Goal: Information Seeking & Learning: Learn about a topic

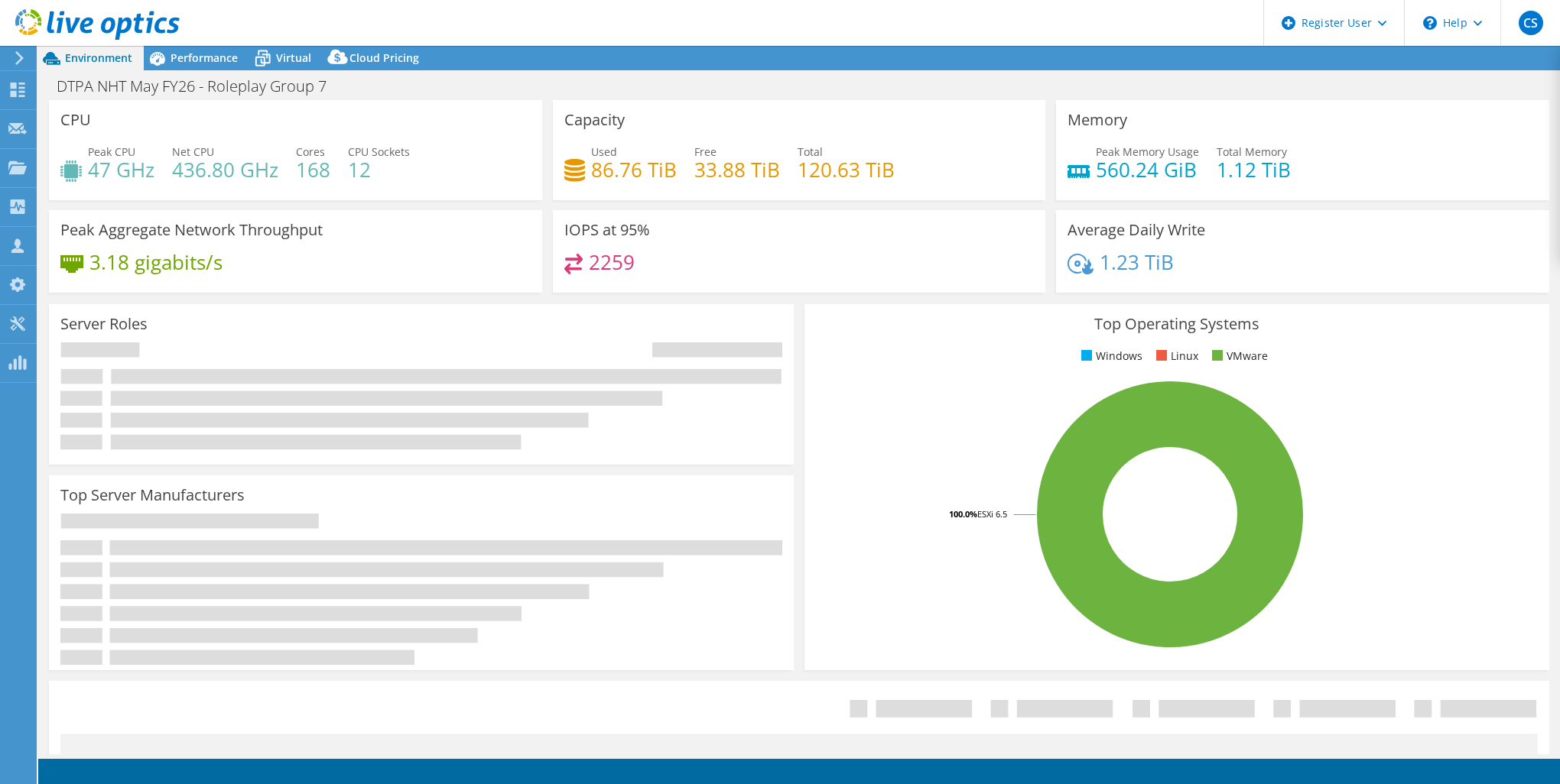
select select "USD"
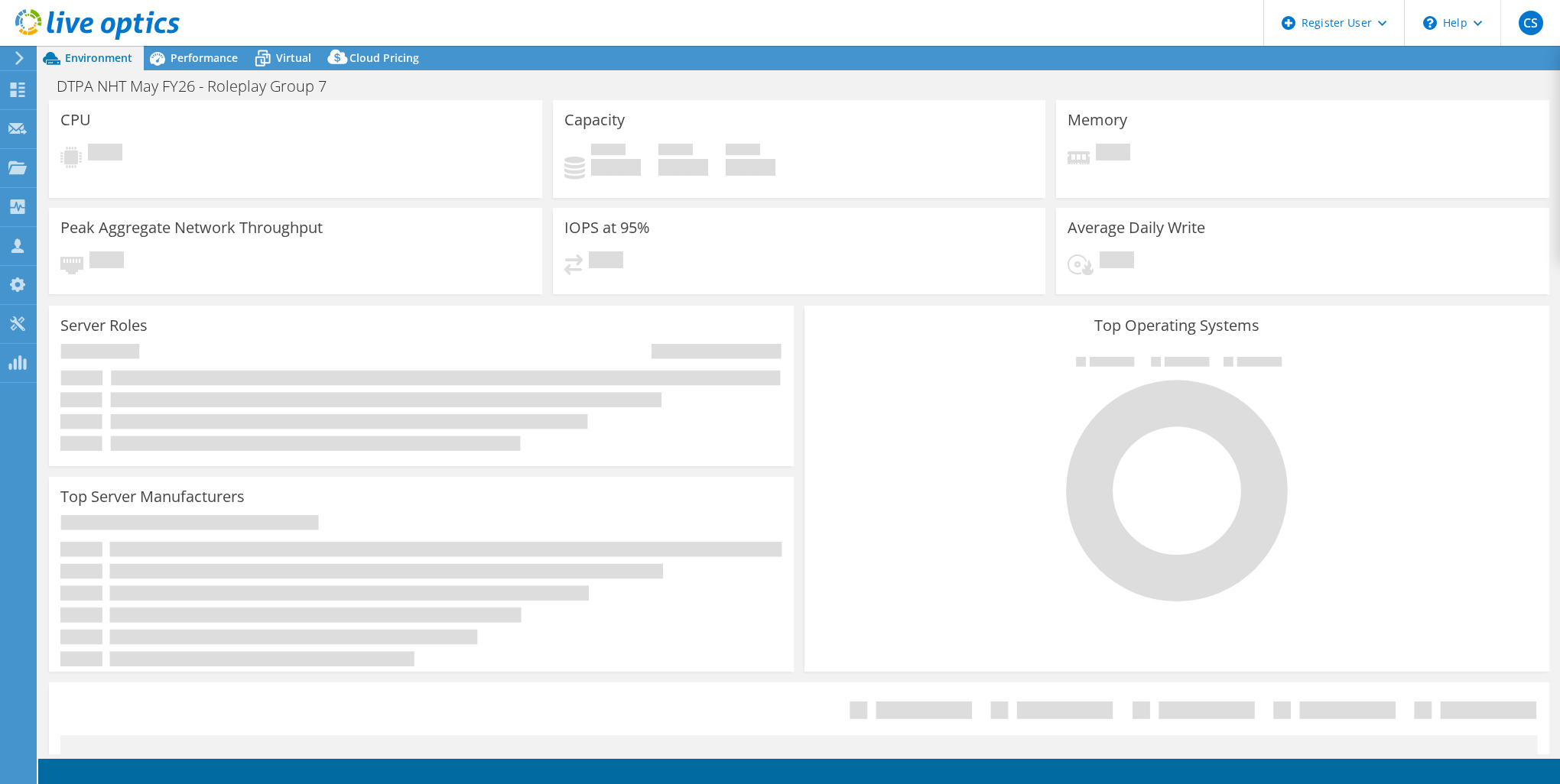
select select "USD"
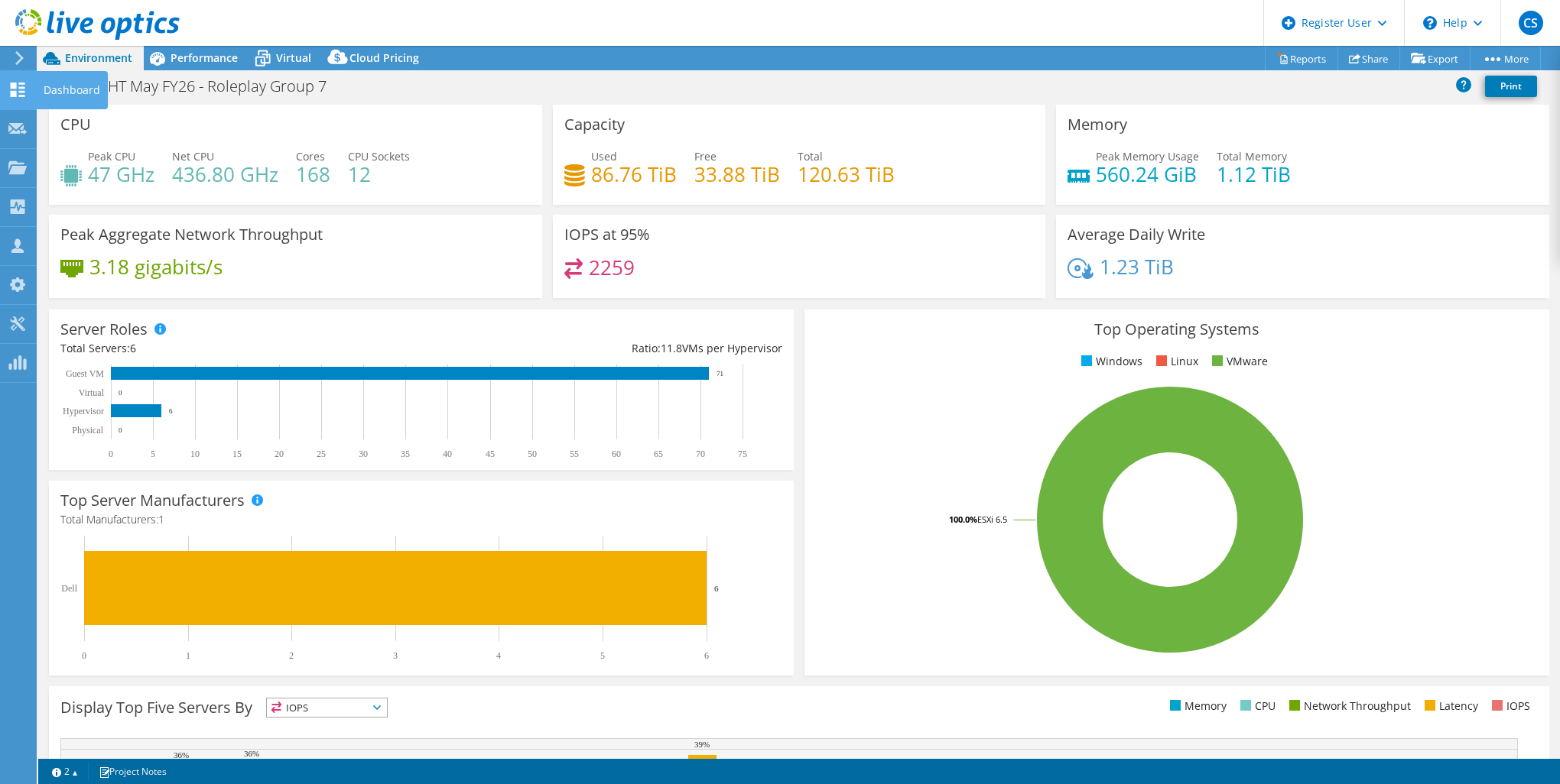
click at [22, 96] on use at bounding box center [17, 89] width 15 height 15
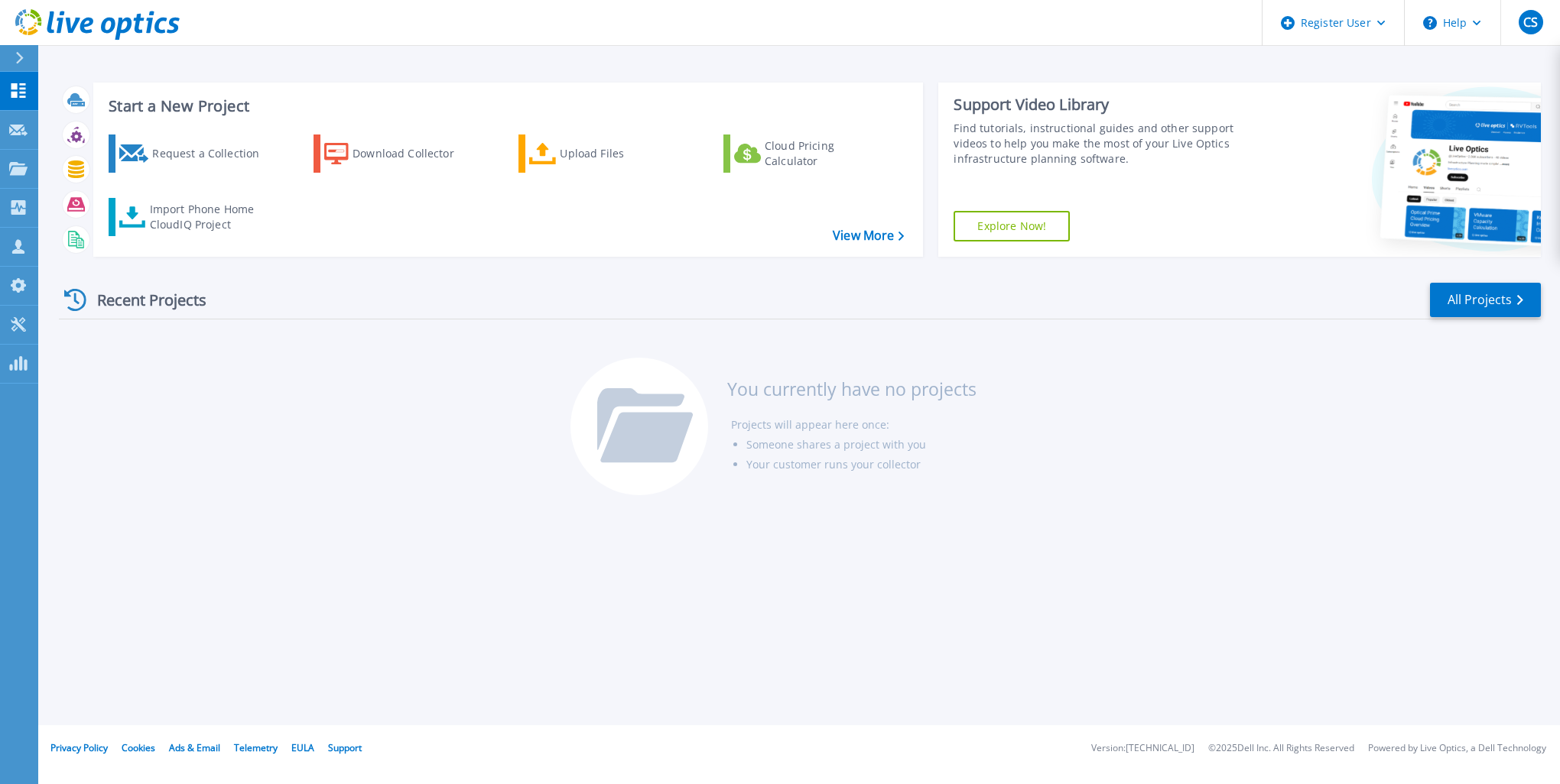
click at [13, 60] on button at bounding box center [18, 59] width 38 height 27
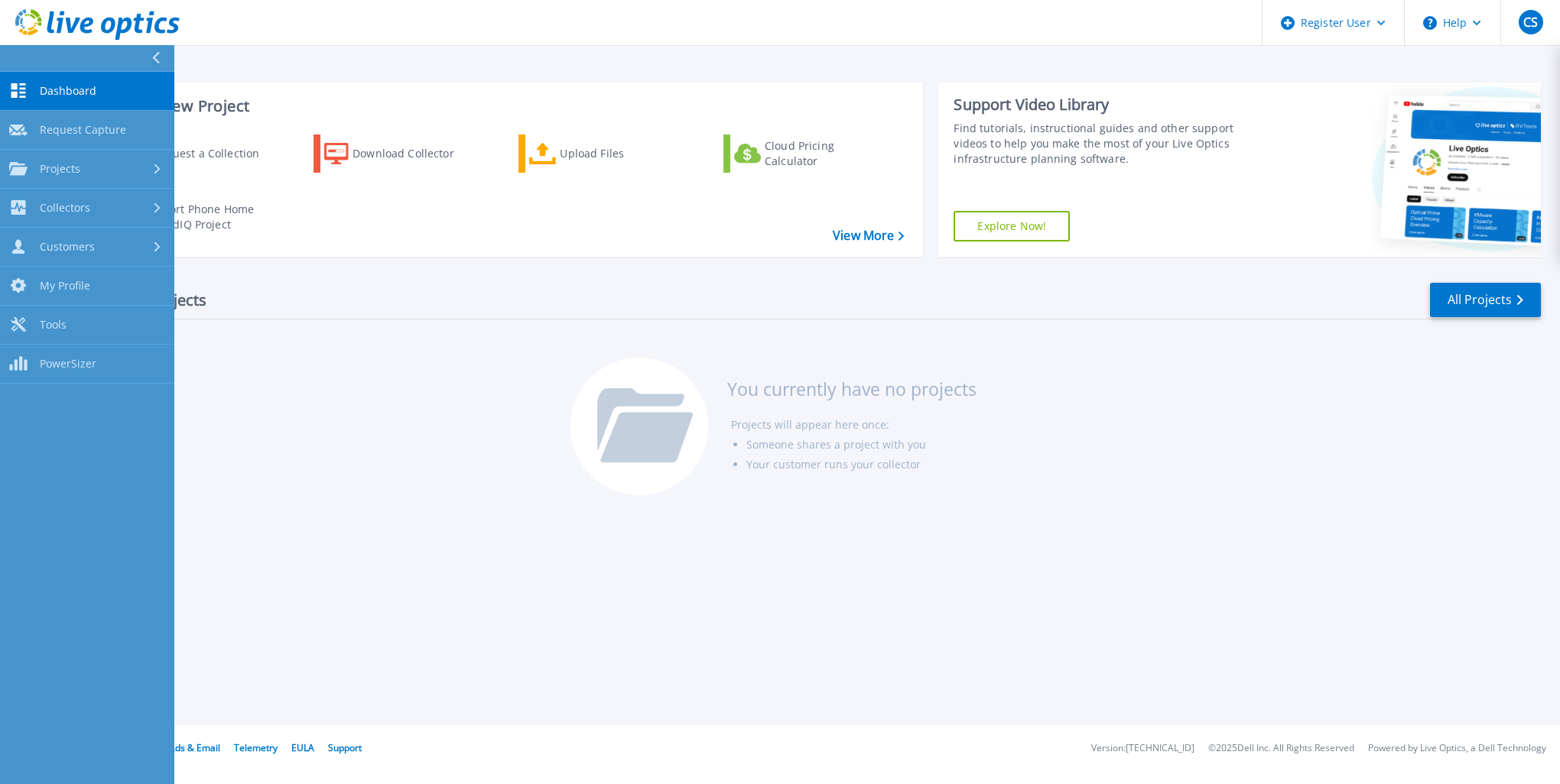
click at [13, 60] on button at bounding box center [87, 59] width 175 height 27
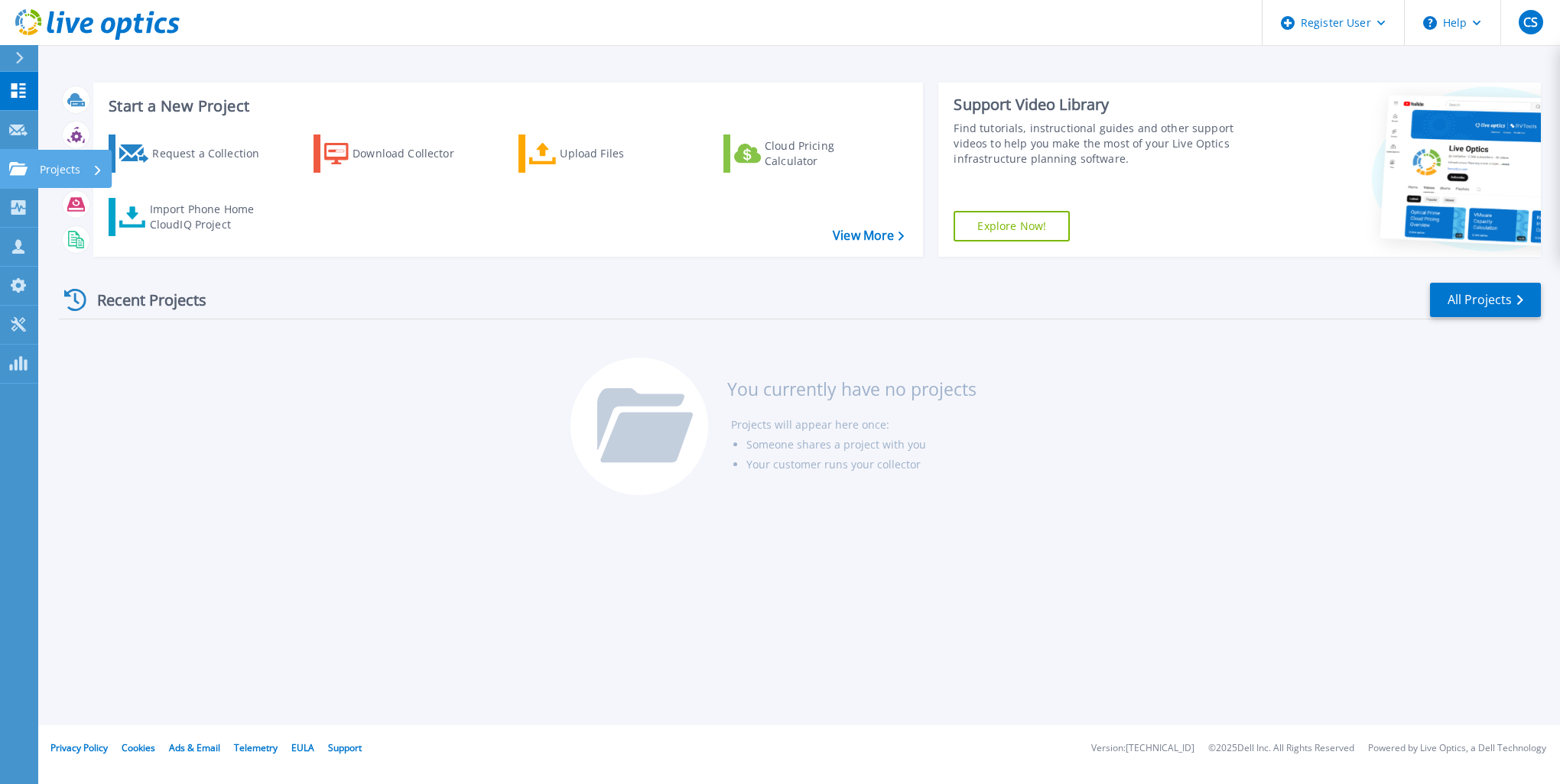
click at [13, 174] on icon at bounding box center [17, 168] width 18 height 13
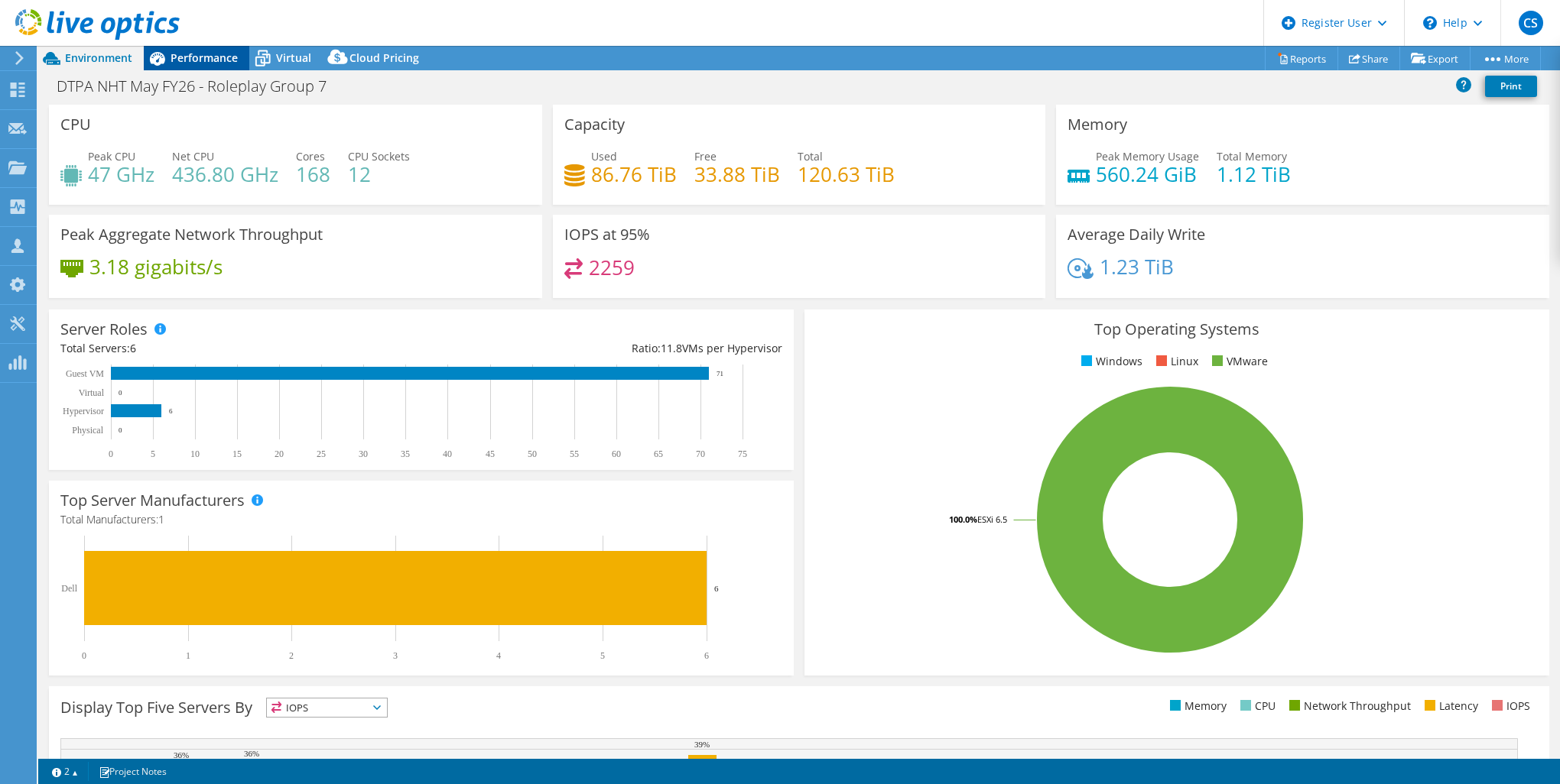
click at [217, 65] on div "Performance" at bounding box center [196, 57] width 106 height 24
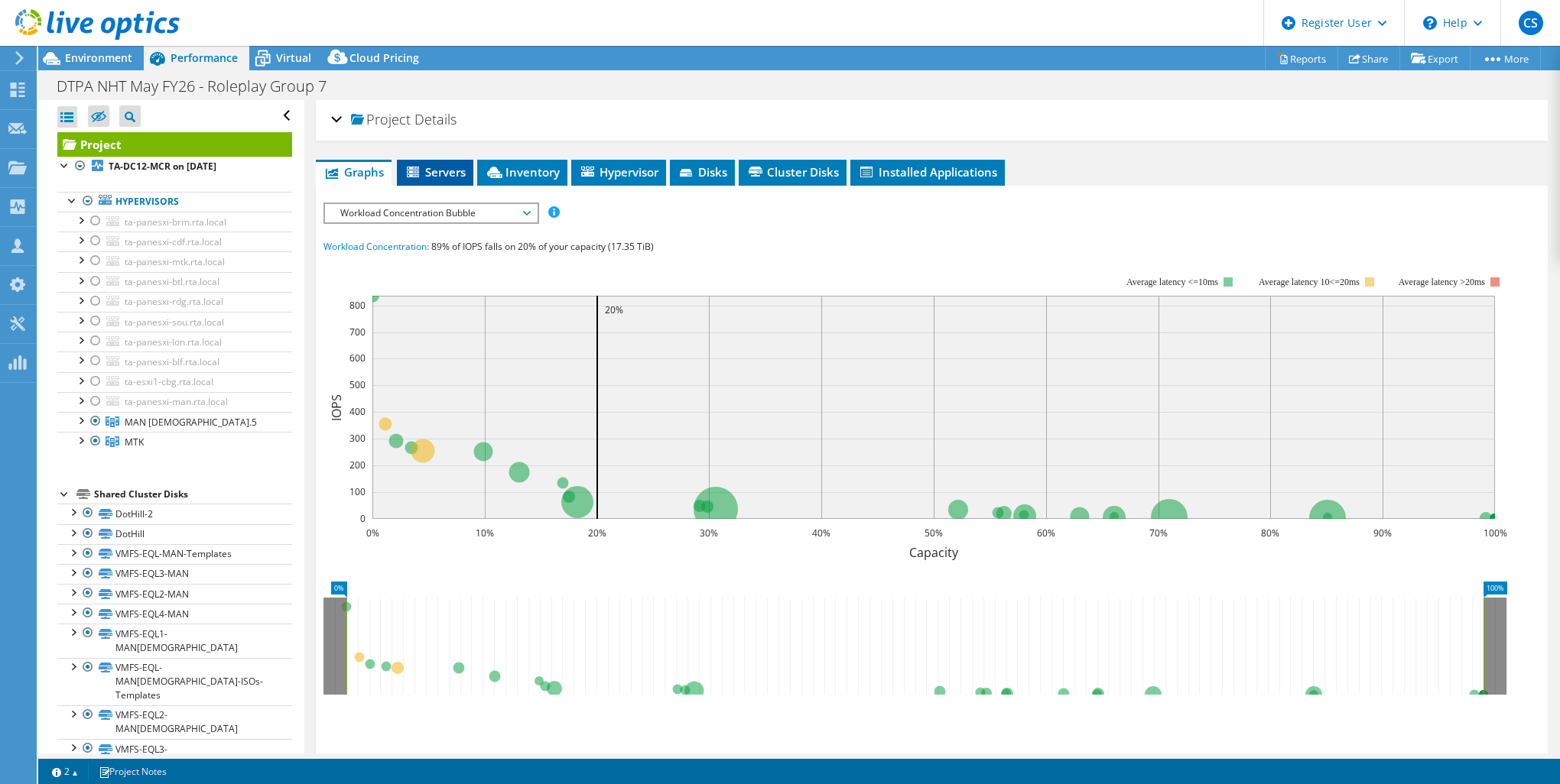
click at [451, 180] on li "Servers" at bounding box center [434, 172] width 77 height 26
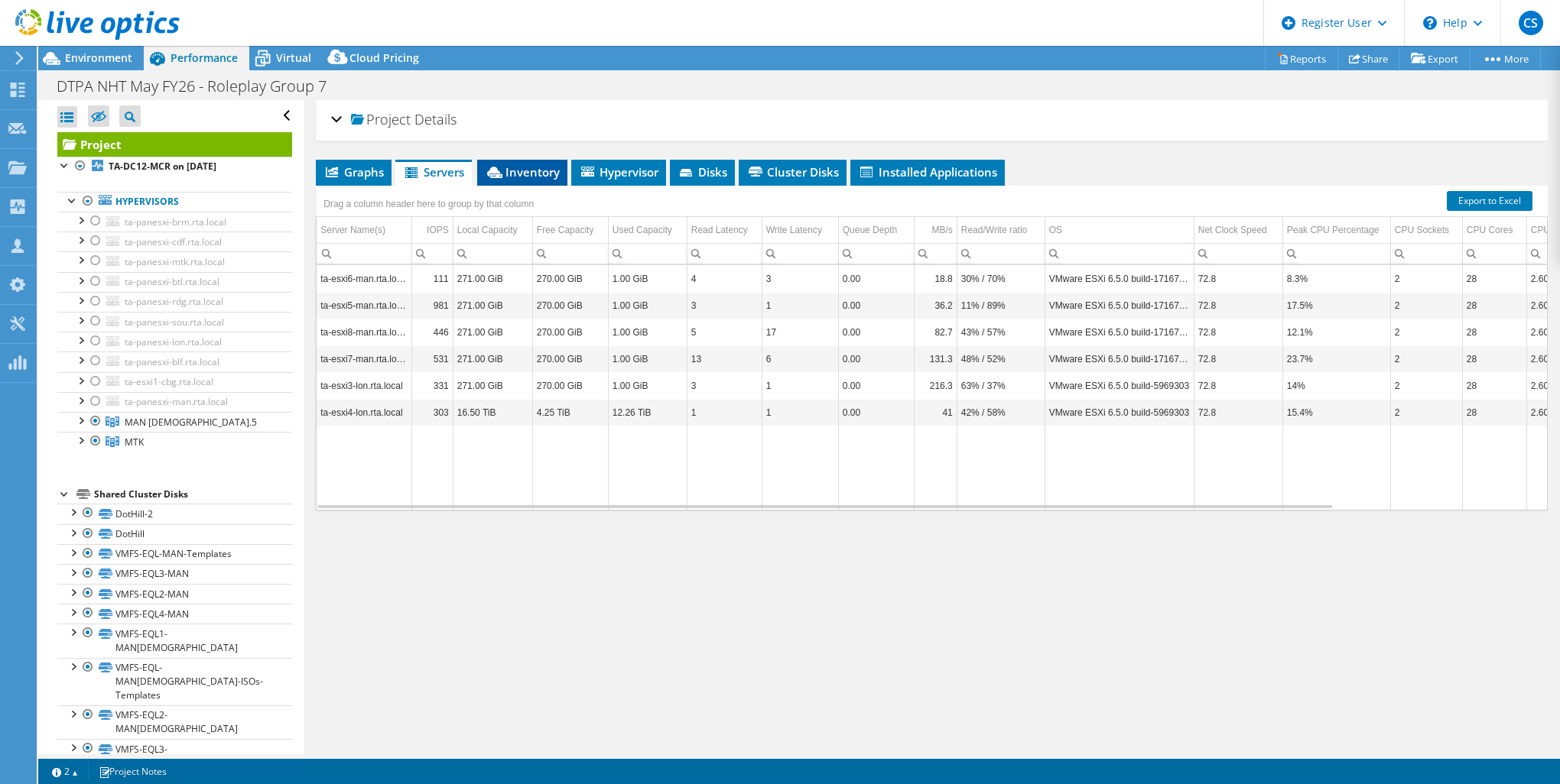
click at [527, 171] on span "Inventory" at bounding box center [522, 172] width 75 height 16
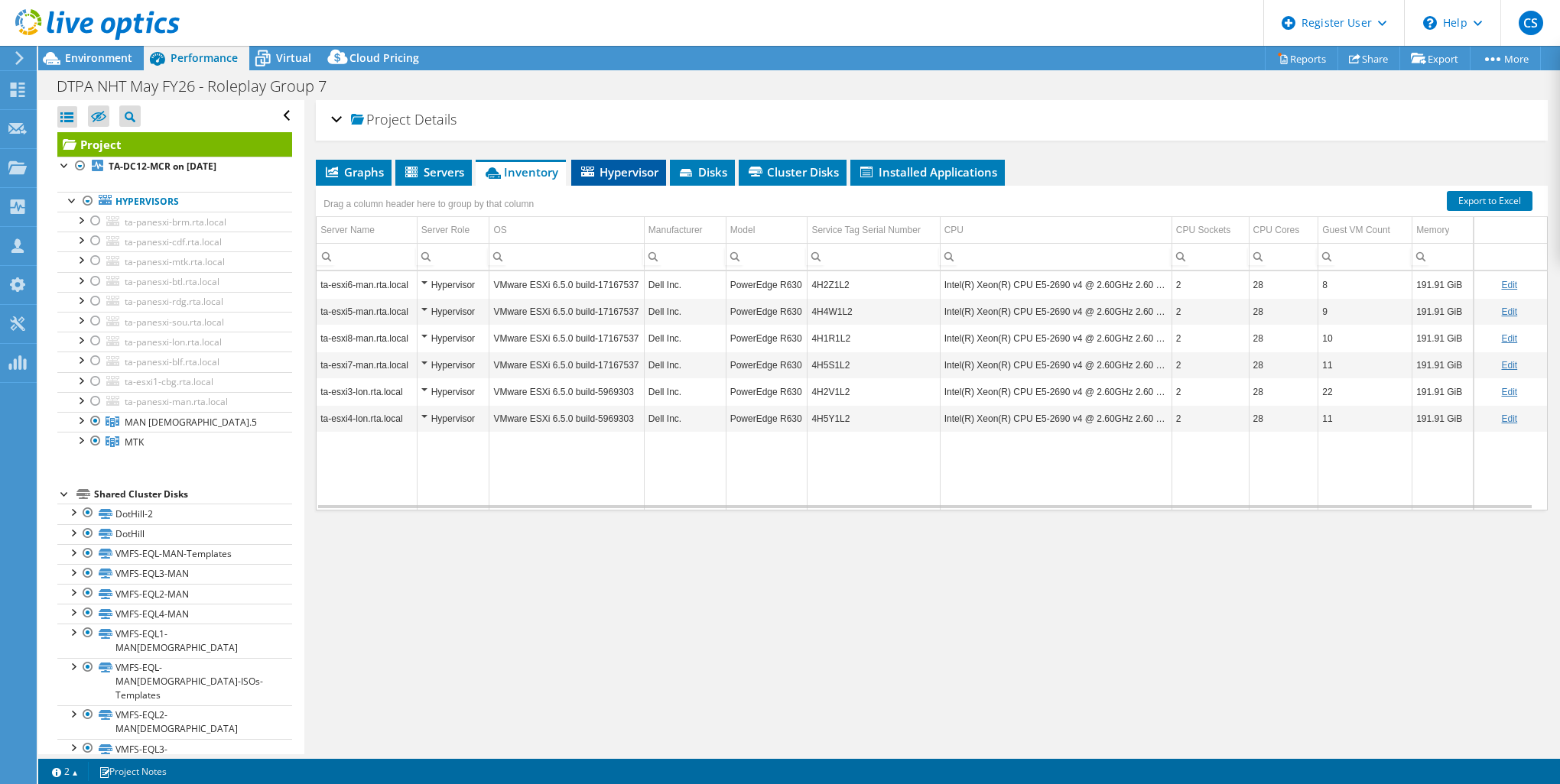
click at [621, 165] on span "Hypervisor" at bounding box center [619, 172] width 80 height 16
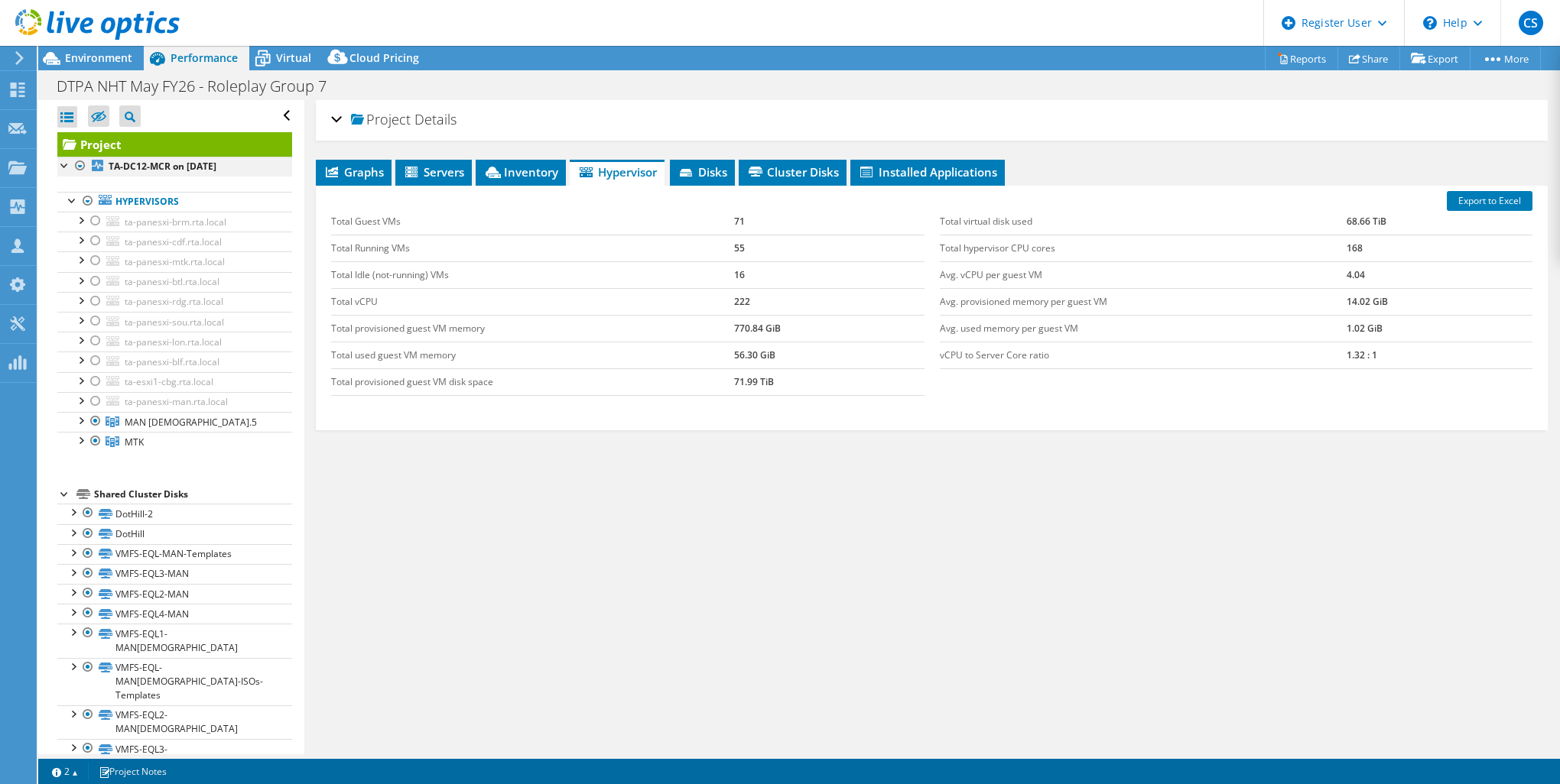
click at [61, 164] on div at bounding box center [65, 165] width 16 height 16
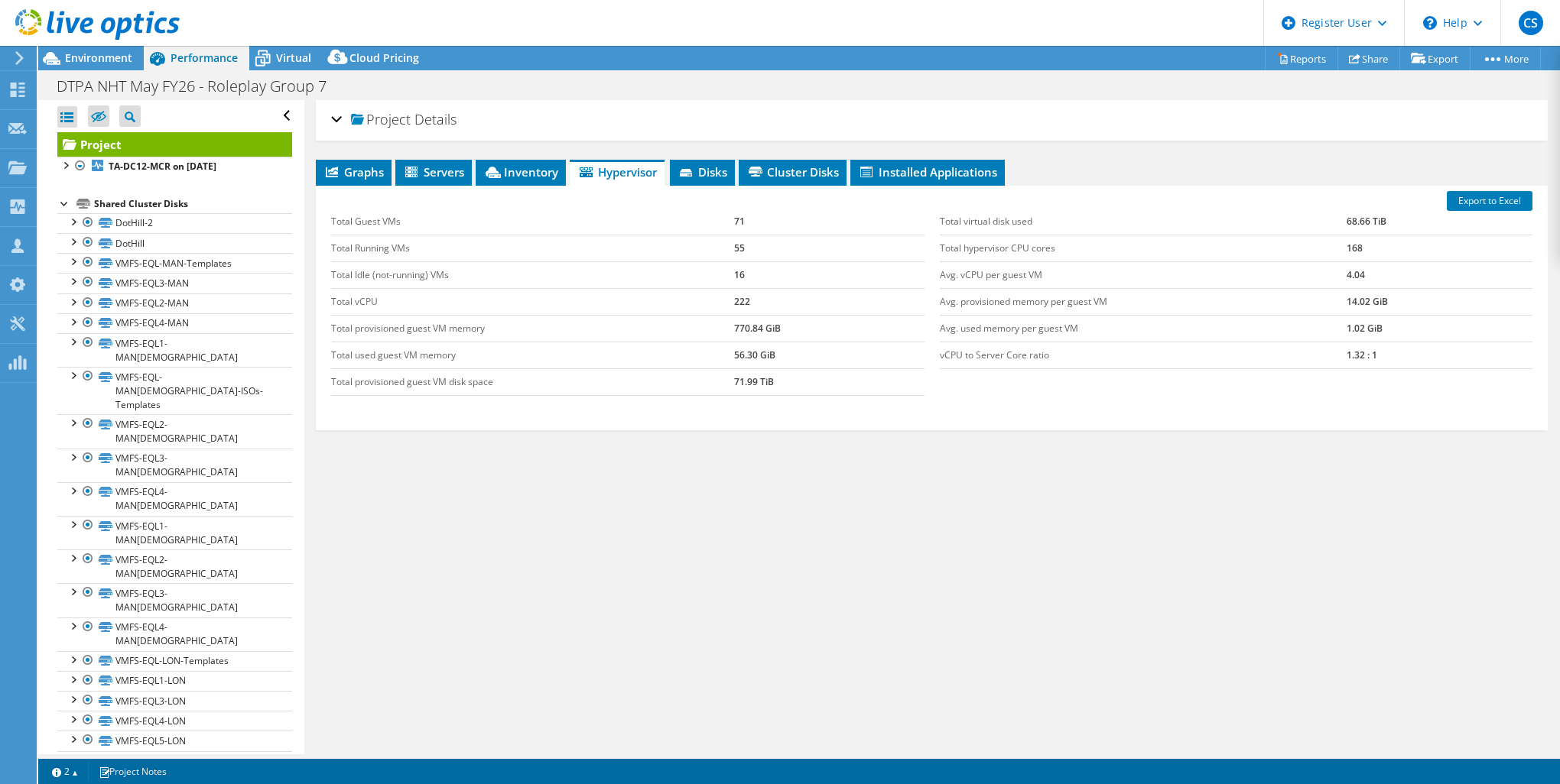
click at [68, 204] on div at bounding box center [65, 203] width 16 height 16
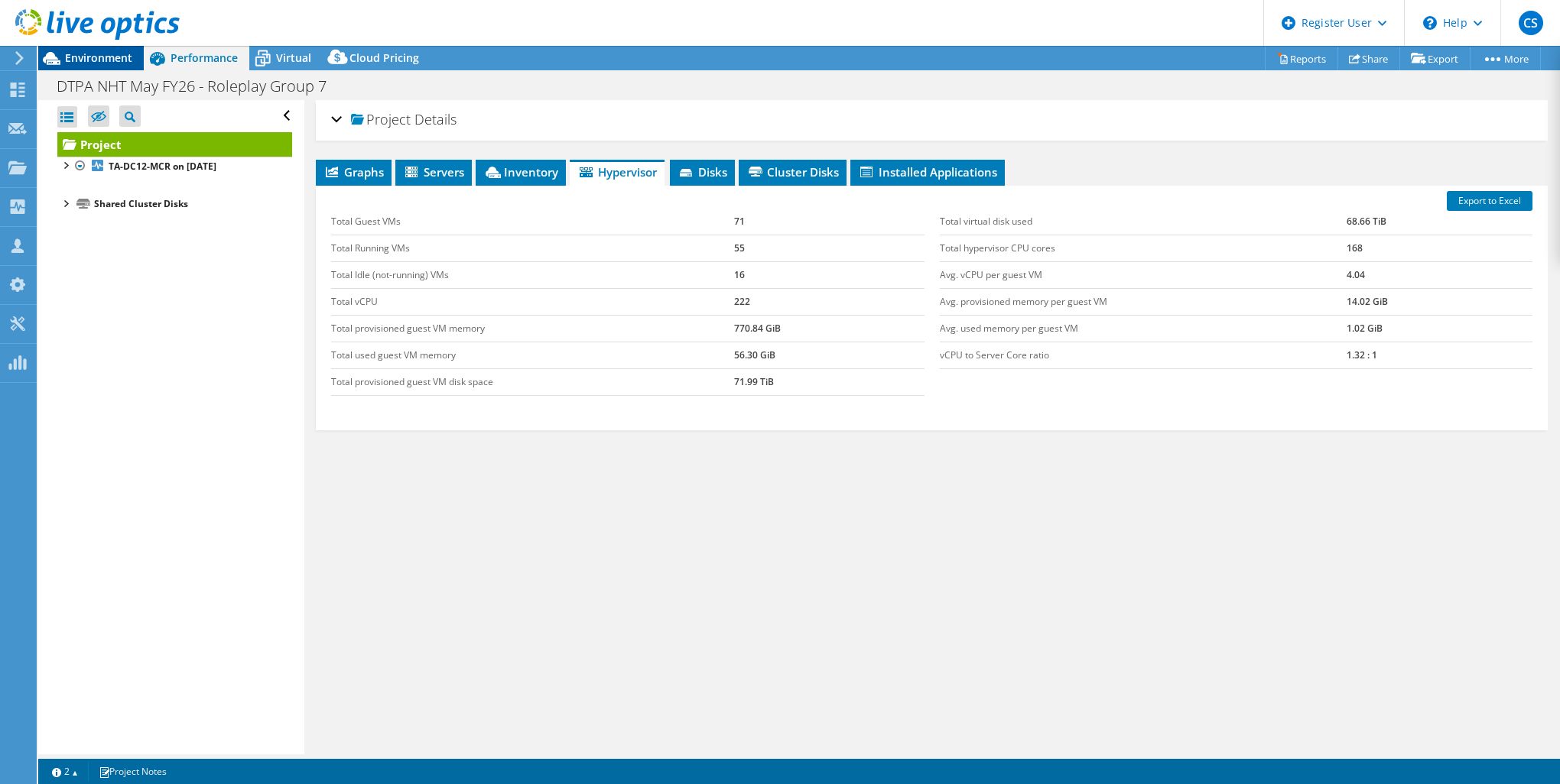
click at [117, 65] on div "Environment" at bounding box center [90, 57] width 106 height 24
